Goal: Navigation & Orientation: Find specific page/section

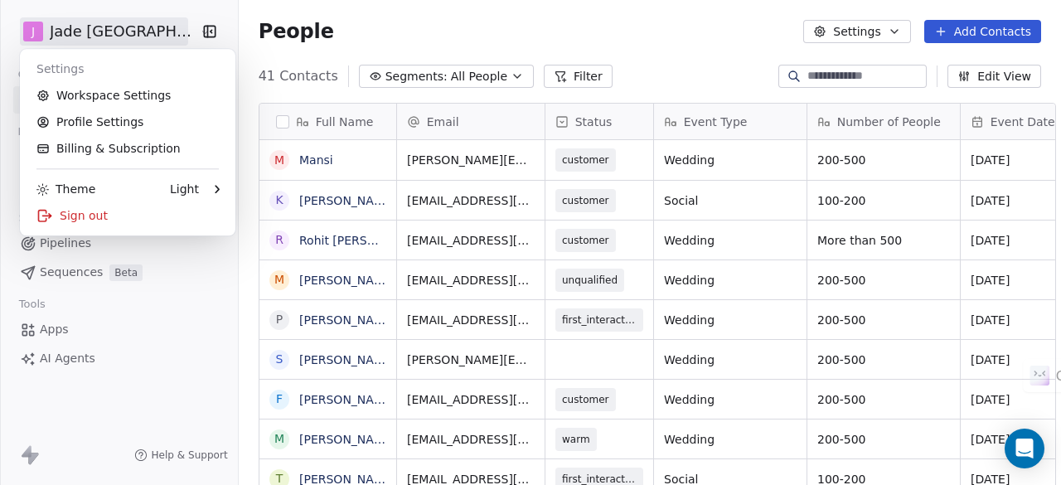
click at [123, 44] on html "J Jade Mumbai Contacts People Marketing Workflows Campaigns Sales Pipelines Seq…" at bounding box center [530, 242] width 1061 height 485
click at [153, 34] on html "J Jade Mumbai Contacts People Marketing Workflows Campaigns Sales Pipelines Seq…" at bounding box center [530, 242] width 1061 height 485
click at [167, 3] on html "J Jade Mumbai Contacts People Marketing Workflows Campaigns Sales Pipelines Seq…" at bounding box center [530, 242] width 1061 height 485
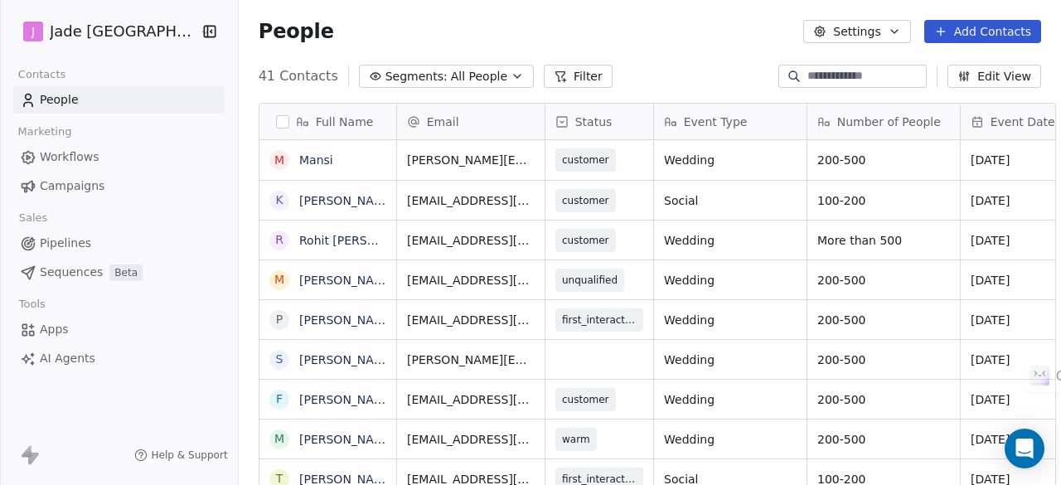
click at [514, 77] on icon "button" at bounding box center [517, 76] width 7 height 3
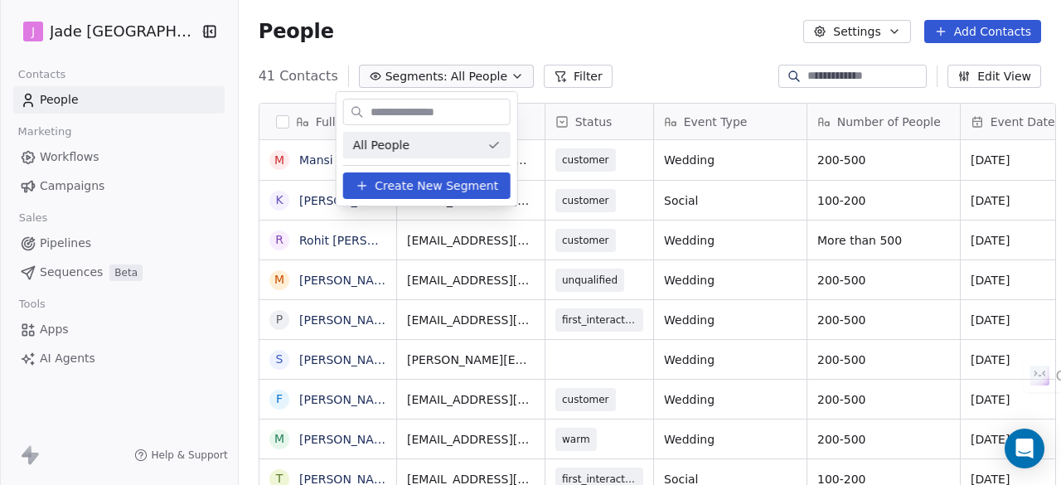
click at [600, 52] on html "J Jade Mumbai Contacts People Marketing Workflows Campaigns Sales Pipelines Seq…" at bounding box center [530, 242] width 1061 height 485
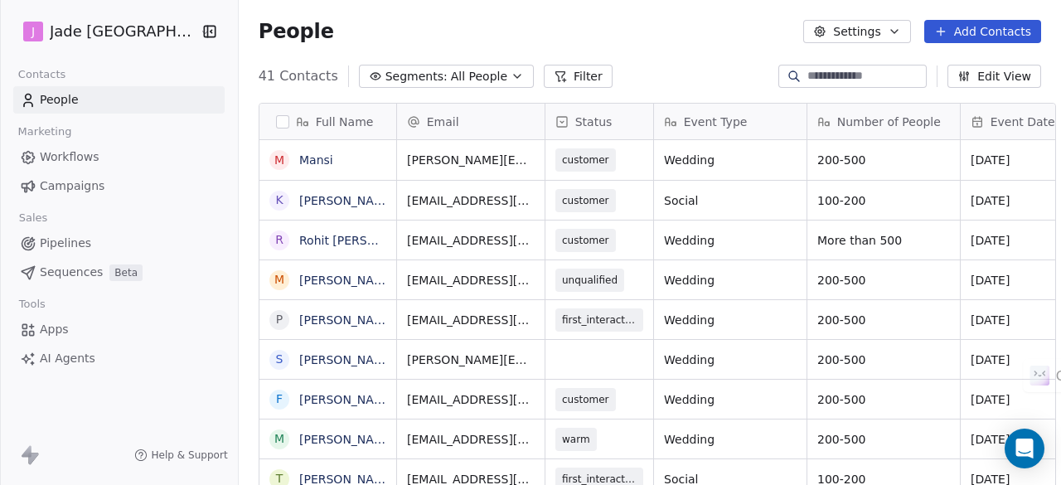
scroll to position [13, 13]
